Goal: Transaction & Acquisition: Obtain resource

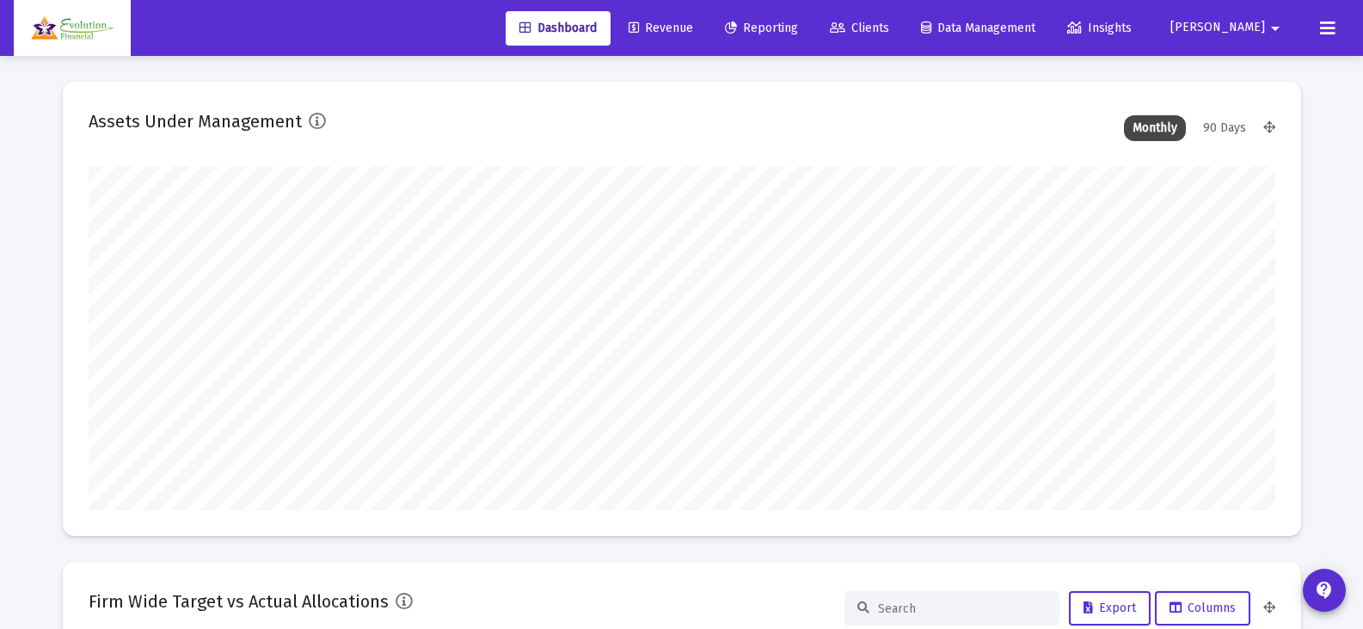
scroll to position [344, 639]
type input "[DATE]"
click at [798, 21] on span "Reporting" at bounding box center [761, 28] width 73 height 15
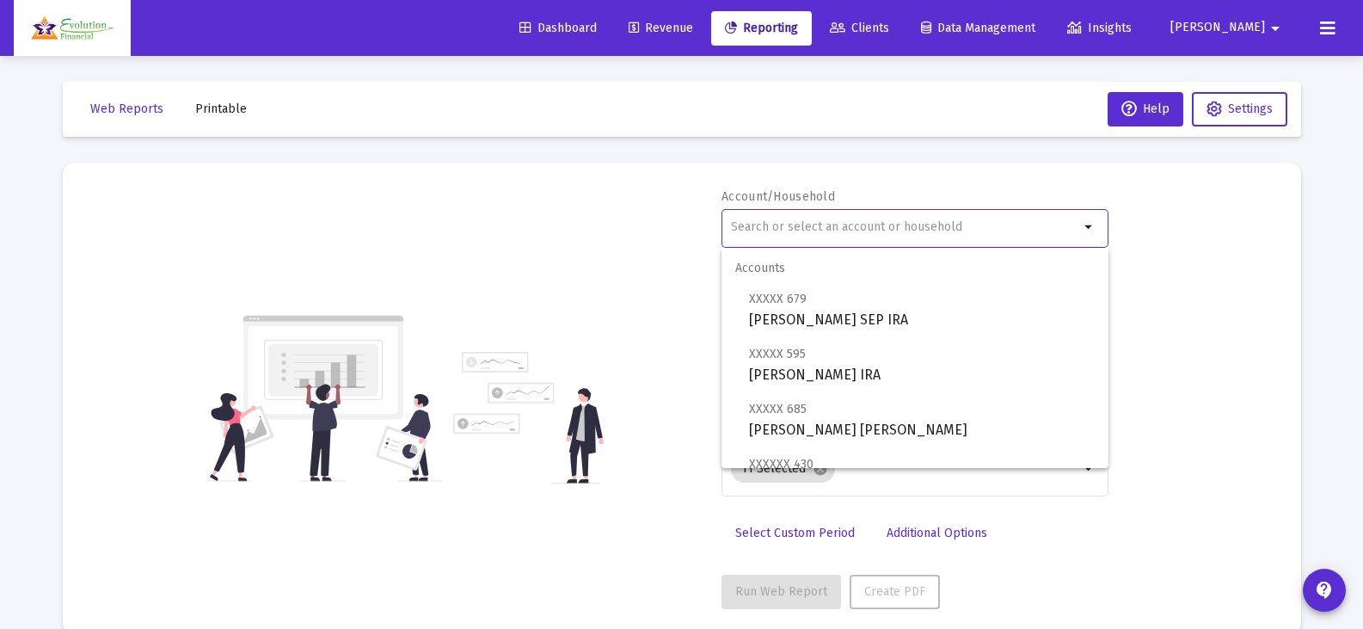
click at [954, 231] on input "text" at bounding box center [905, 227] width 348 height 14
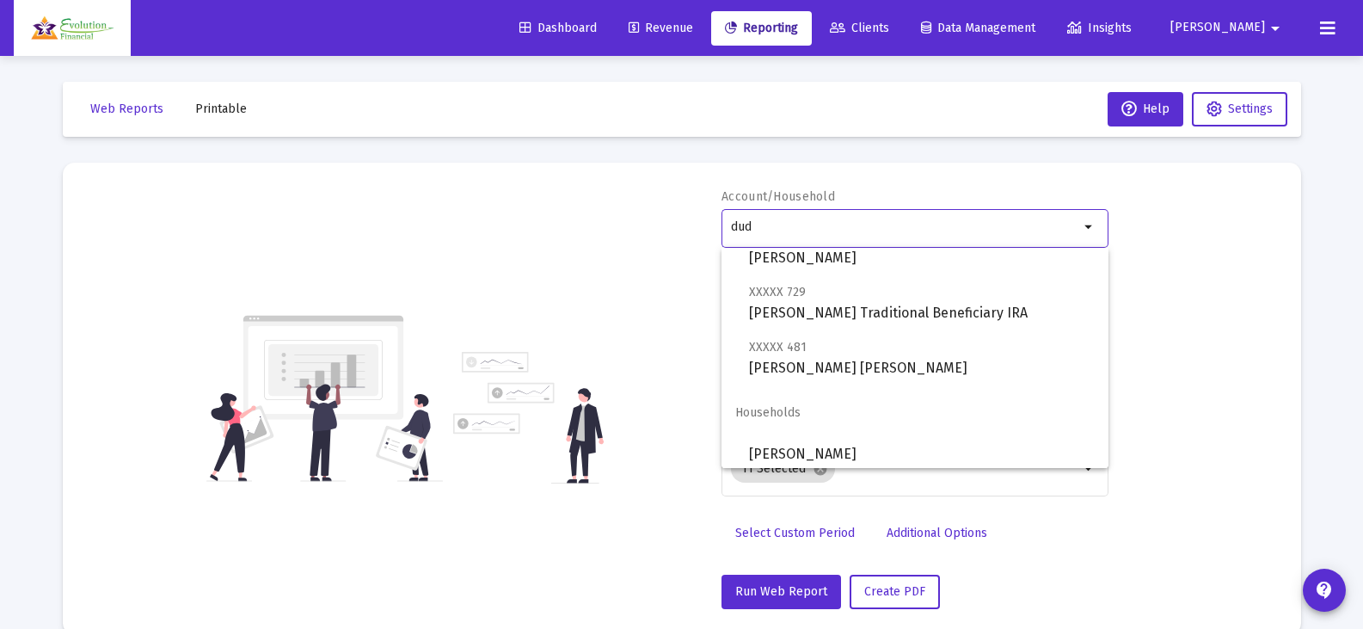
scroll to position [179, 0]
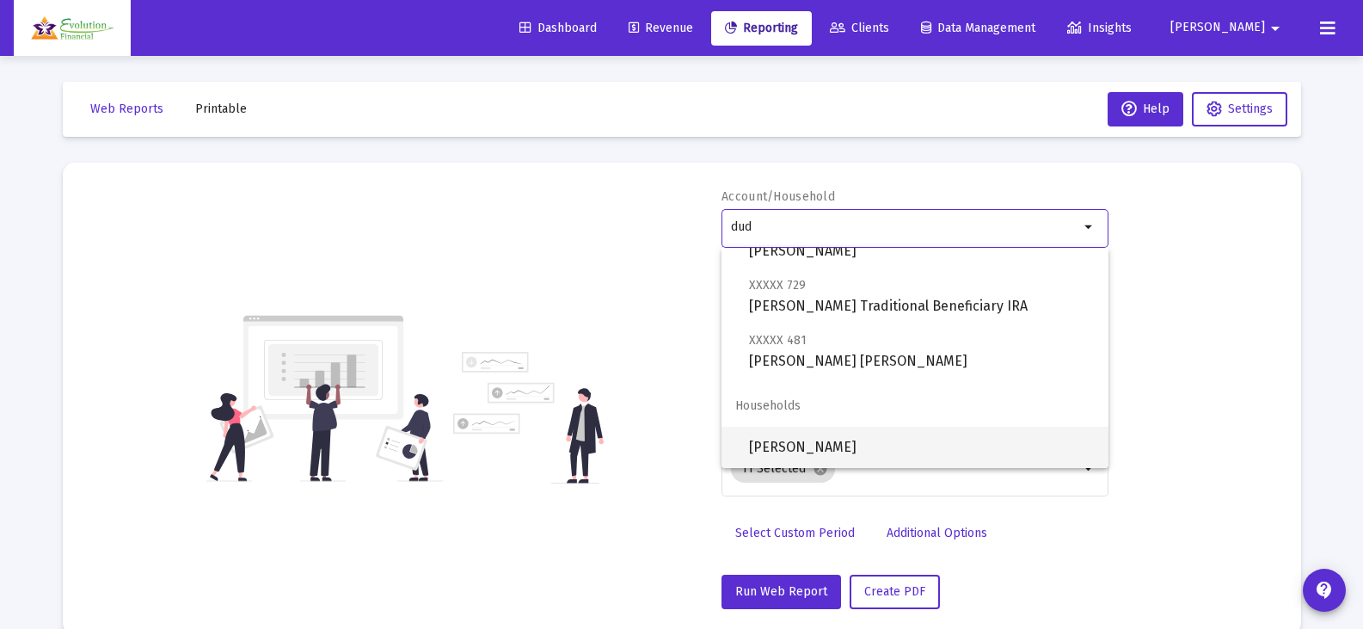
click at [880, 444] on span "[PERSON_NAME]" at bounding box center [922, 446] width 346 height 41
type input "[PERSON_NAME]"
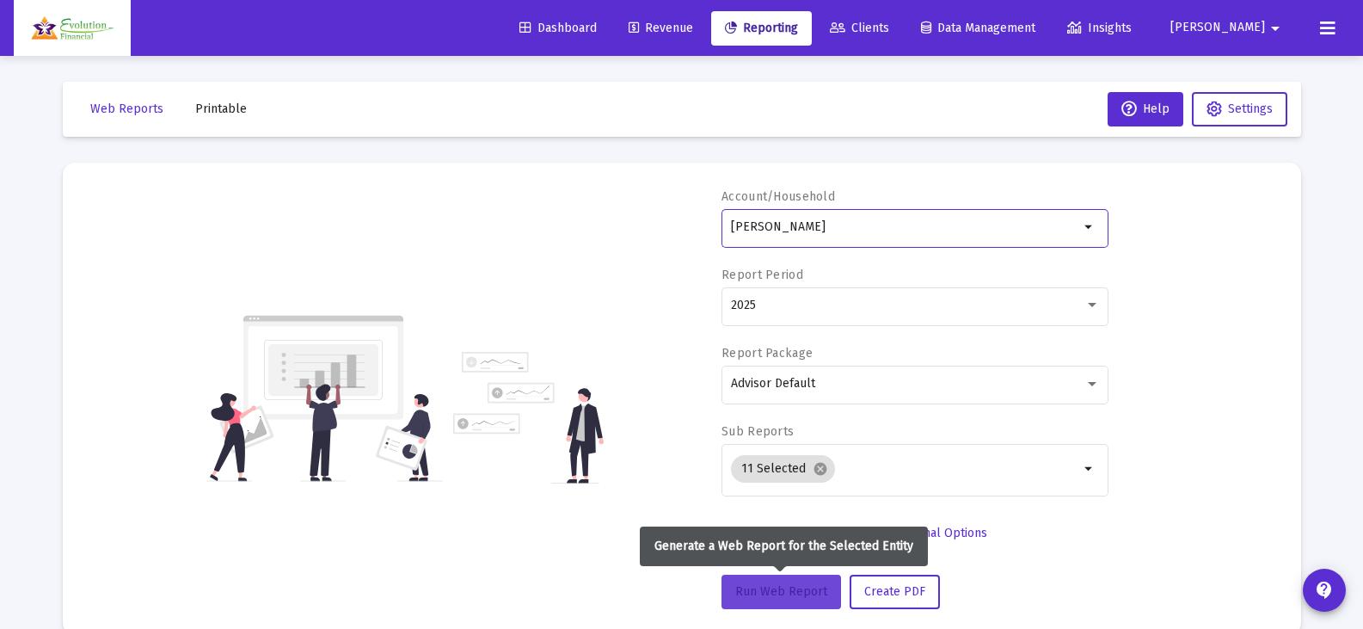
click at [759, 587] on span "Run Web Report" at bounding box center [781, 591] width 92 height 15
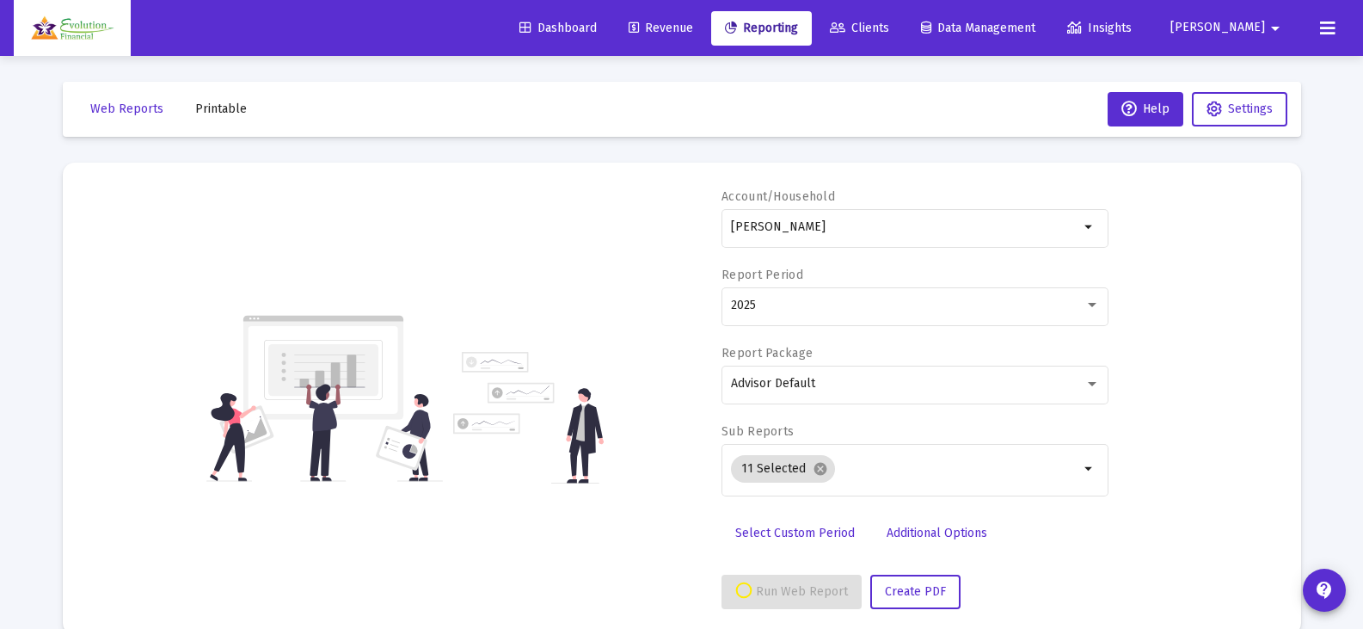
select select "View all"
click at [920, 592] on span "Push to PDF" at bounding box center [897, 591] width 67 height 15
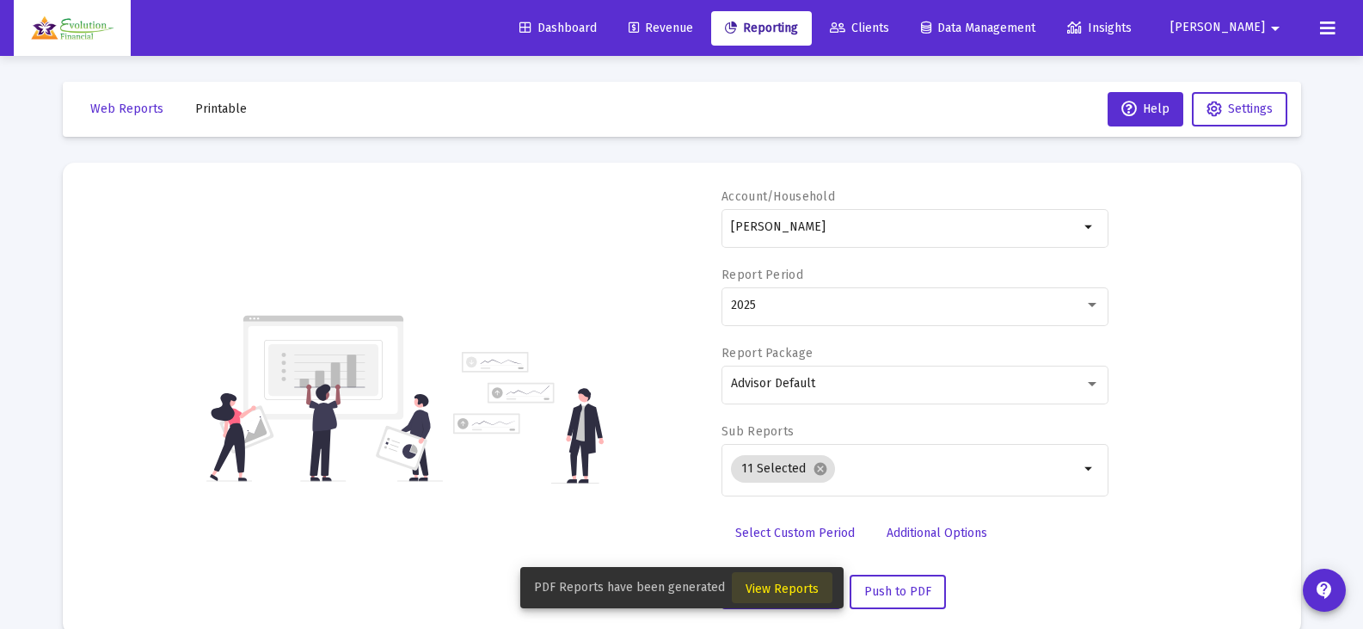
click at [791, 583] on span "View Reports" at bounding box center [781, 588] width 73 height 15
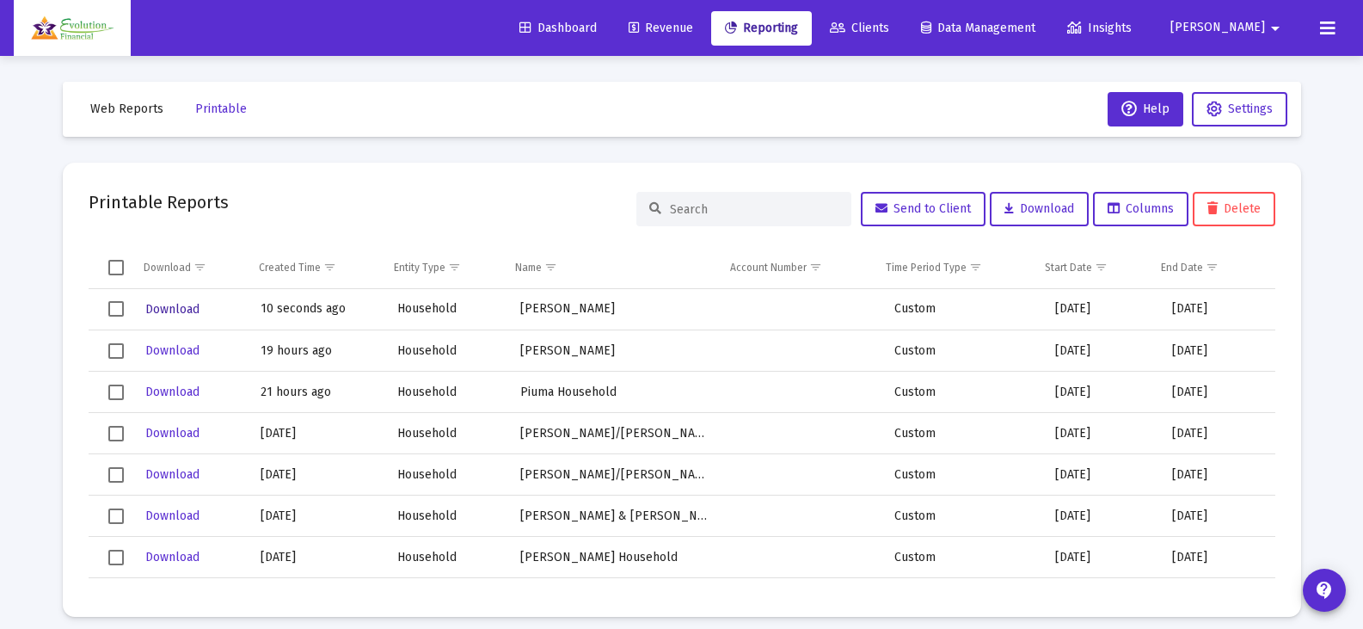
click at [170, 310] on span "Download" at bounding box center [172, 309] width 54 height 15
